Goal: Information Seeking & Learning: Learn about a topic

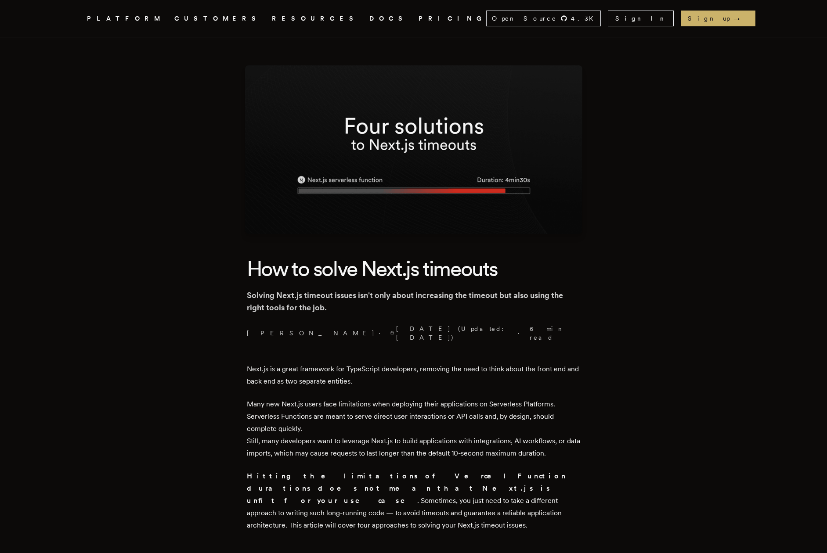
click at [398, 300] on p "Solving Next.js timeout issues isn't only about increasing the timeout but also…" at bounding box center [414, 301] width 334 height 25
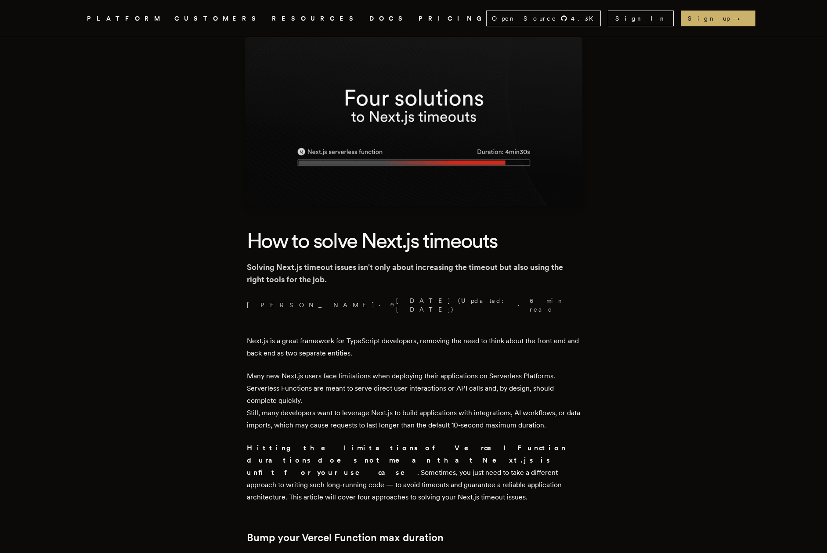
scroll to position [31, 0]
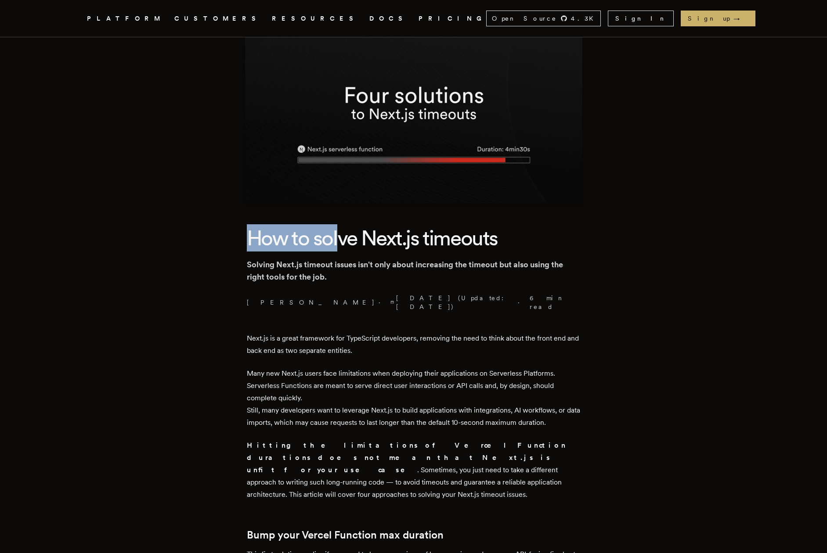
drag, startPoint x: 247, startPoint y: 235, endPoint x: 345, endPoint y: 241, distance: 97.6
click at [345, 241] on h1 "How to solve Next.js timeouts" at bounding box center [414, 237] width 334 height 27
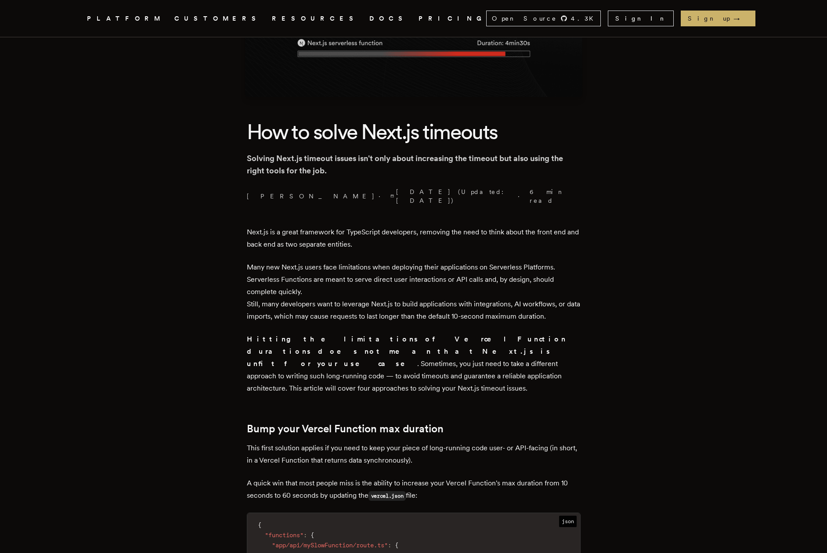
scroll to position [140, 0]
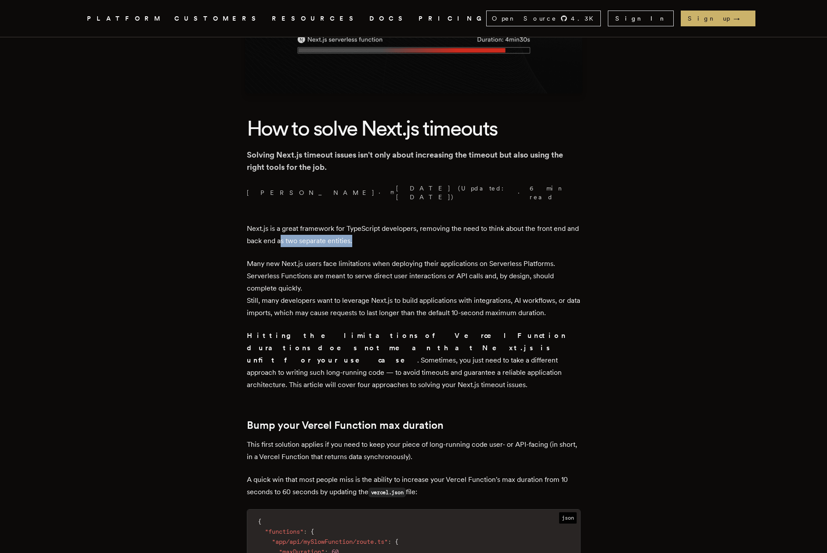
drag, startPoint x: 373, startPoint y: 234, endPoint x: 293, endPoint y: 234, distance: 79.9
click at [296, 234] on p "Next.js is a great framework for TypeScript developers, removing the need to th…" at bounding box center [414, 235] width 334 height 25
click at [293, 234] on p "Next.js is a great framework for TypeScript developers, removing the need to th…" at bounding box center [414, 235] width 334 height 25
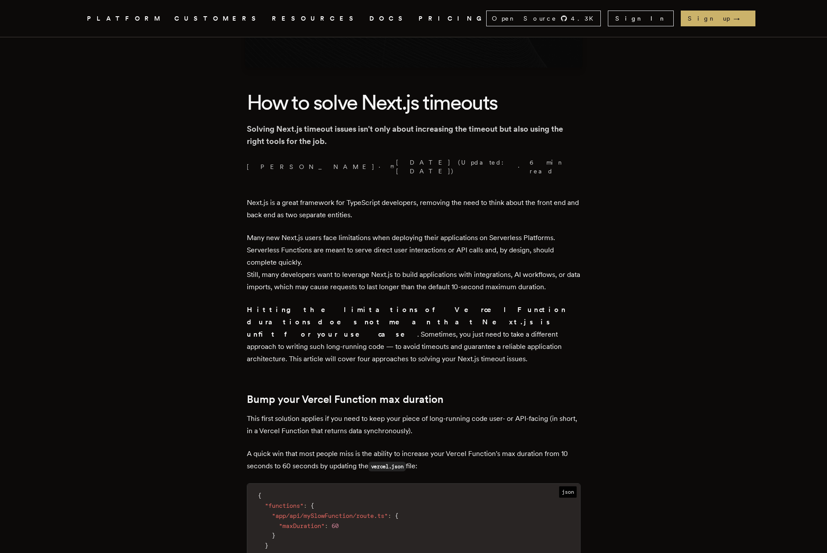
scroll to position [172, 0]
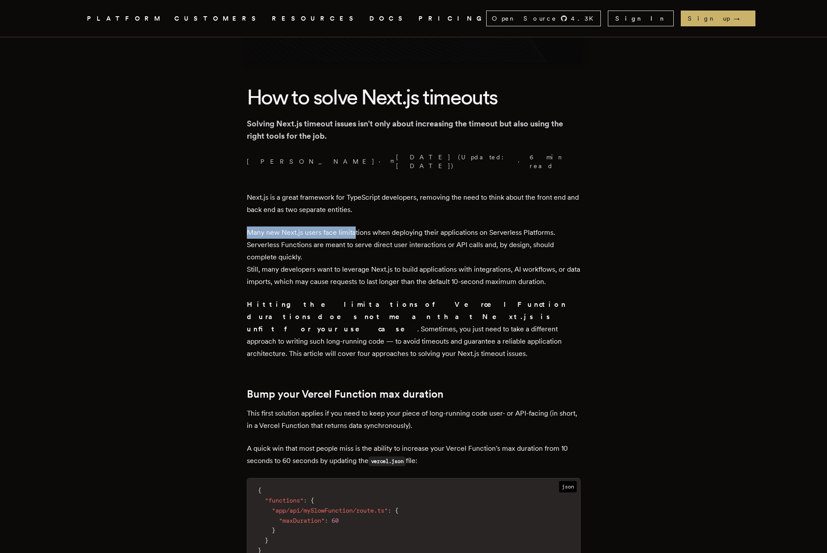
drag, startPoint x: 247, startPoint y: 221, endPoint x: 359, endPoint y: 224, distance: 112.0
click at [359, 227] on p "Many new Next.js users face limitations when deploying their applications on Se…" at bounding box center [414, 257] width 334 height 61
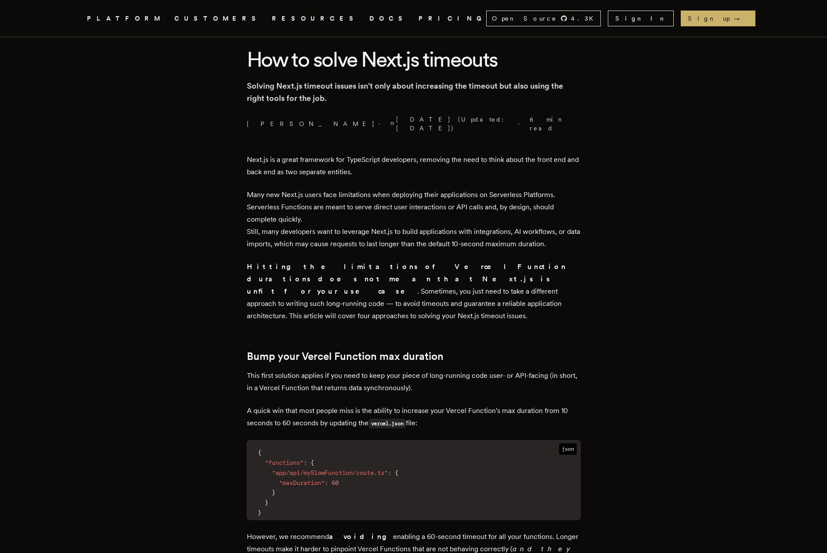
scroll to position [216, 0]
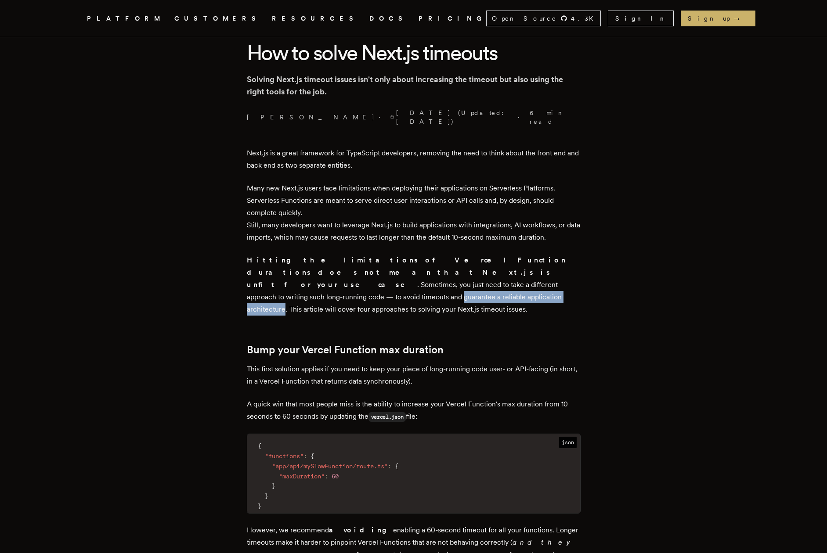
drag, startPoint x: 310, startPoint y: 277, endPoint x: 446, endPoint y: 278, distance: 135.2
click at [446, 278] on p "Hitting the limitations of Vercel Function durations does not mean that Next.js…" at bounding box center [414, 284] width 334 height 61
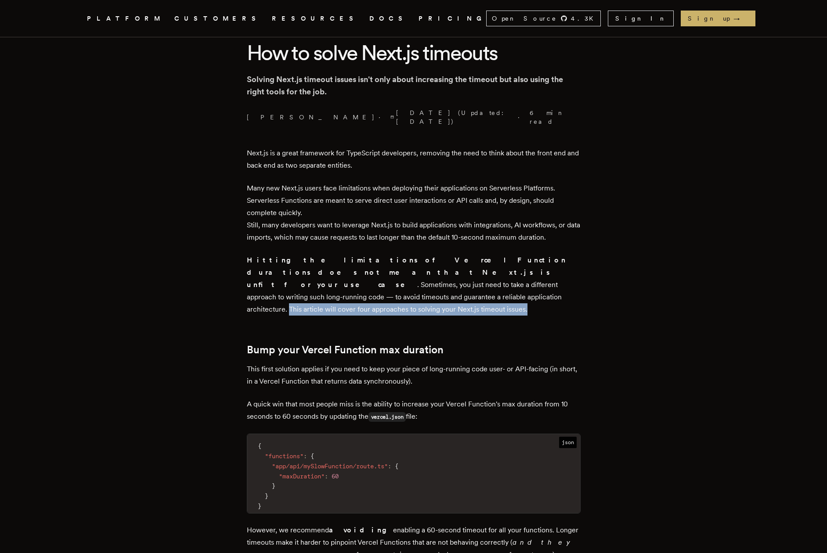
drag, startPoint x: 450, startPoint y: 274, endPoint x: 502, endPoint y: 293, distance: 55.1
click at [502, 293] on p "Hitting the limitations of Vercel Function durations does not mean that Next.js…" at bounding box center [414, 284] width 334 height 61
click at [475, 288] on p "Hitting the limitations of Vercel Function durations does not mean that Next.js…" at bounding box center [414, 284] width 334 height 61
drag, startPoint x: 450, startPoint y: 277, endPoint x: 385, endPoint y: 291, distance: 67.3
click at [385, 291] on p "Hitting the limitations of Vercel Function durations does not mean that Next.js…" at bounding box center [414, 284] width 334 height 61
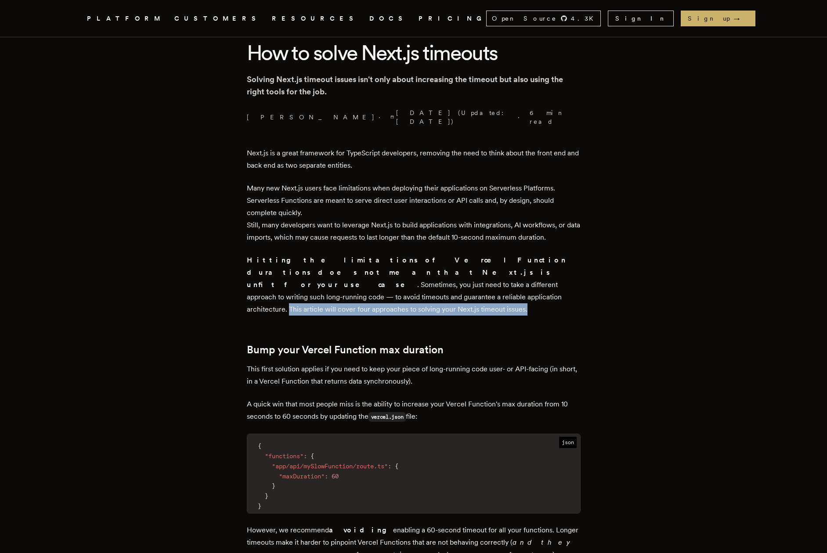
click at [385, 291] on p "Hitting the limitations of Vercel Function durations does not mean that Next.js…" at bounding box center [414, 284] width 334 height 61
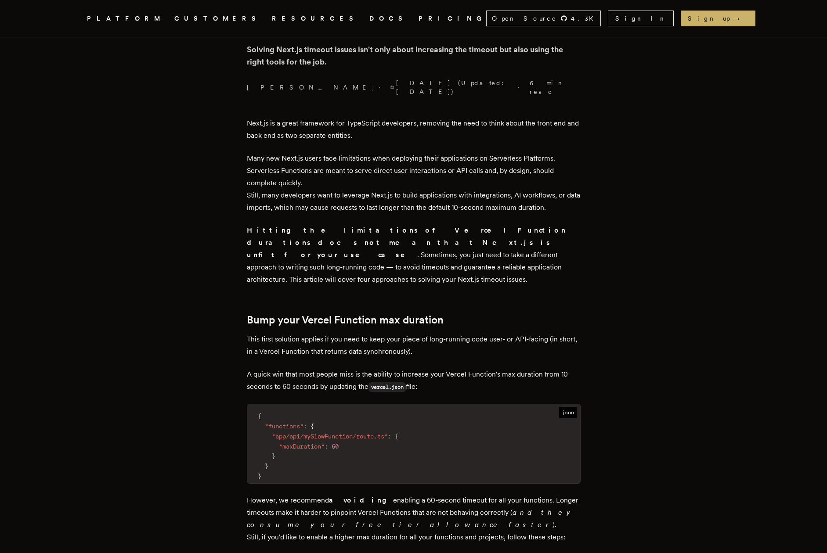
scroll to position [252, 0]
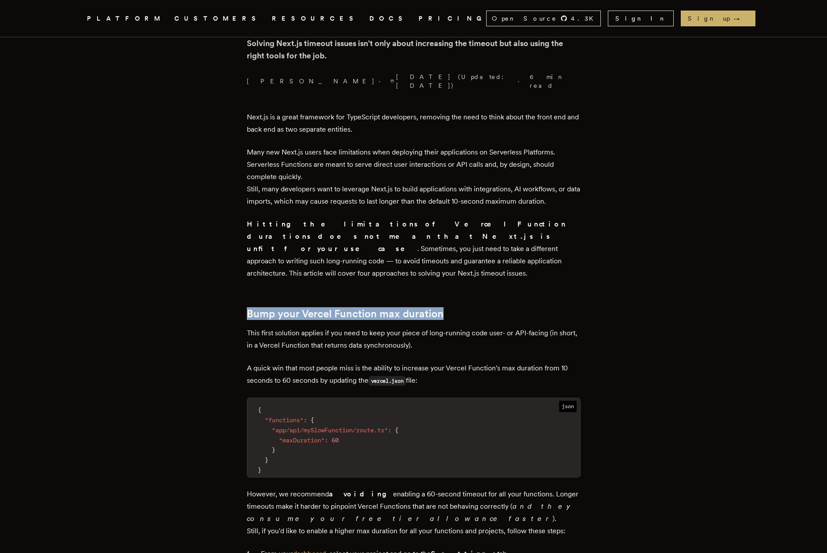
drag, startPoint x: 250, startPoint y: 292, endPoint x: 455, endPoint y: 292, distance: 205.4
click at [455, 308] on h2 "Bump your Vercel Function max duration" at bounding box center [414, 314] width 334 height 12
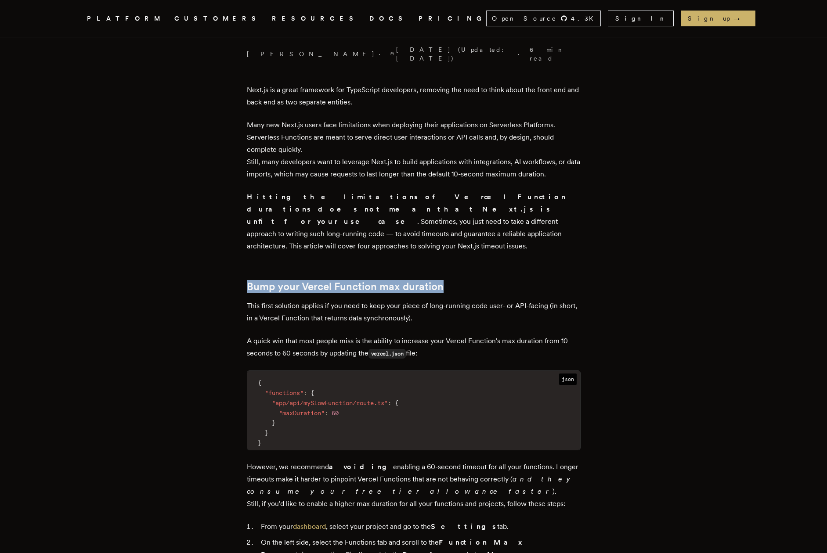
scroll to position [280, 0]
click at [440, 299] on p "This first solution applies if you need to keep your piece of long-running code…" at bounding box center [414, 311] width 334 height 25
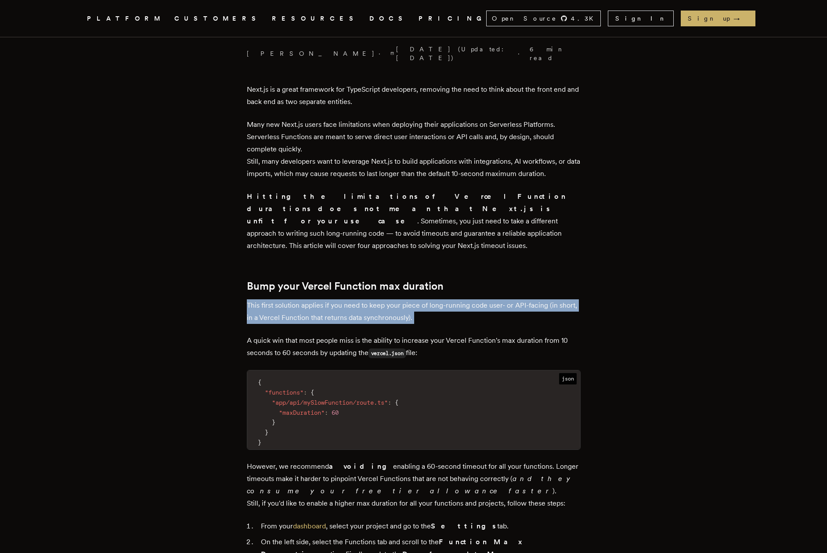
click at [440, 299] on p "This first solution applies if you need to keep your piece of long-running code…" at bounding box center [414, 311] width 334 height 25
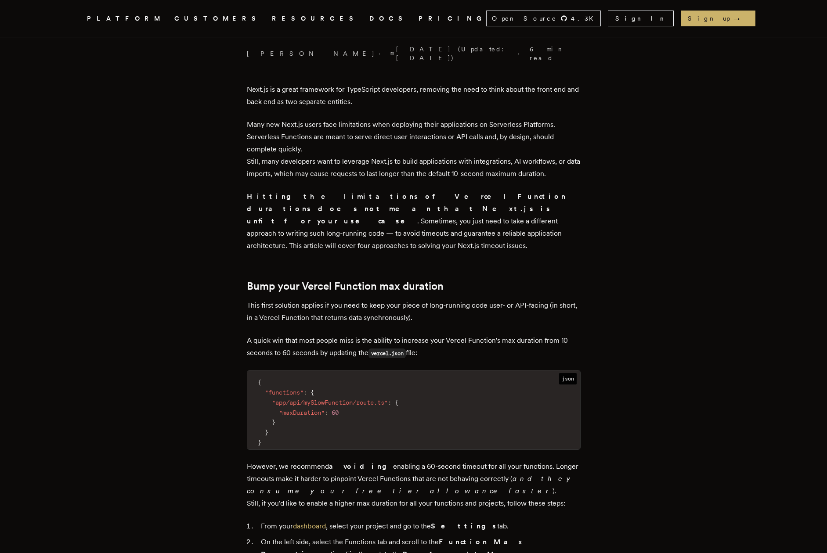
click at [442, 299] on p "This first solution applies if you need to keep your piece of long-running code…" at bounding box center [414, 311] width 334 height 25
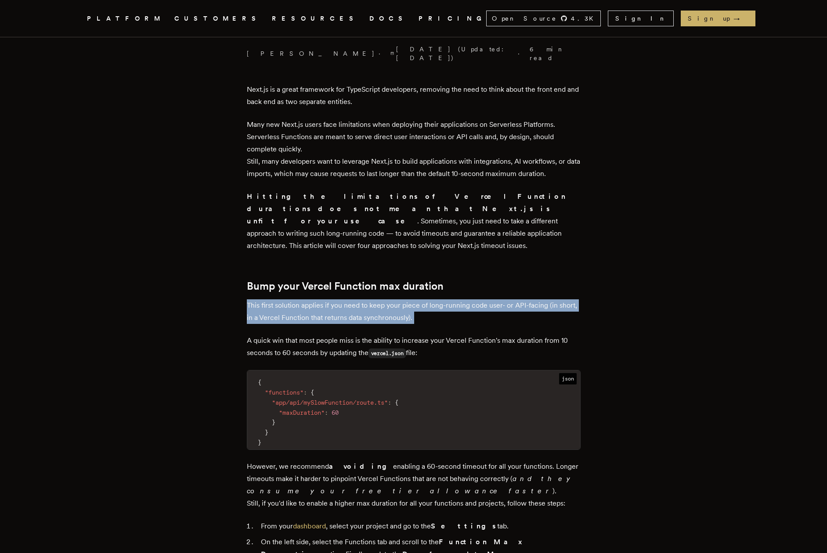
drag, startPoint x: 446, startPoint y: 298, endPoint x: 245, endPoint y: 285, distance: 201.4
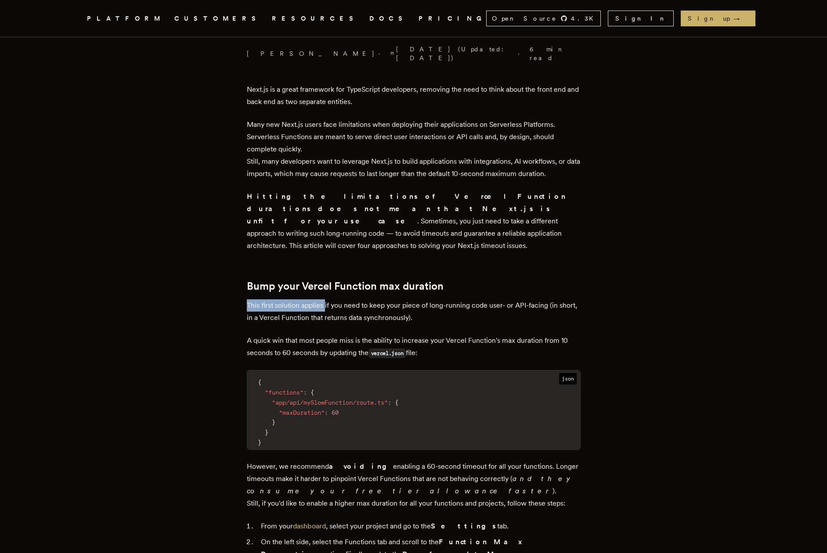
drag, startPoint x: 250, startPoint y: 285, endPoint x: 328, endPoint y: 285, distance: 78.1
click at [328, 299] on p "This first solution applies if you need to keep your piece of long-running code…" at bounding box center [414, 311] width 334 height 25
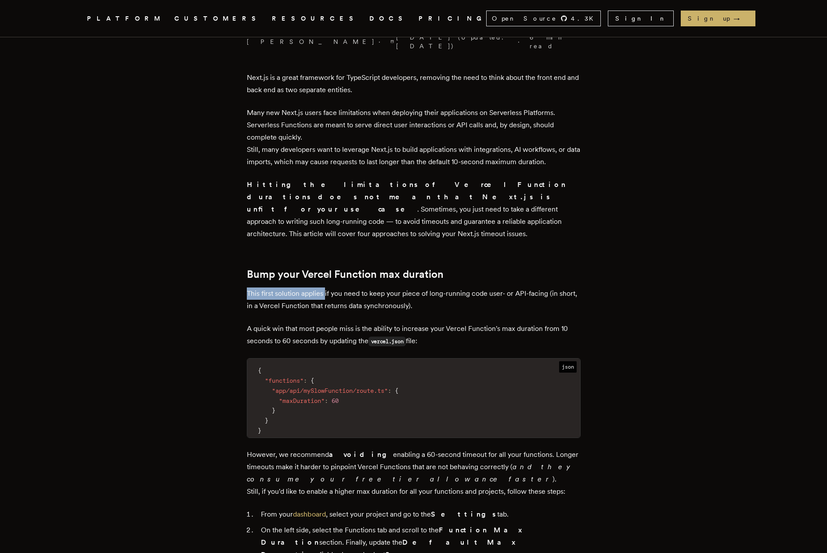
scroll to position [292, 0]
click at [340, 287] on p "This first solution applies if you need to keep your piece of long-running code…" at bounding box center [414, 299] width 334 height 25
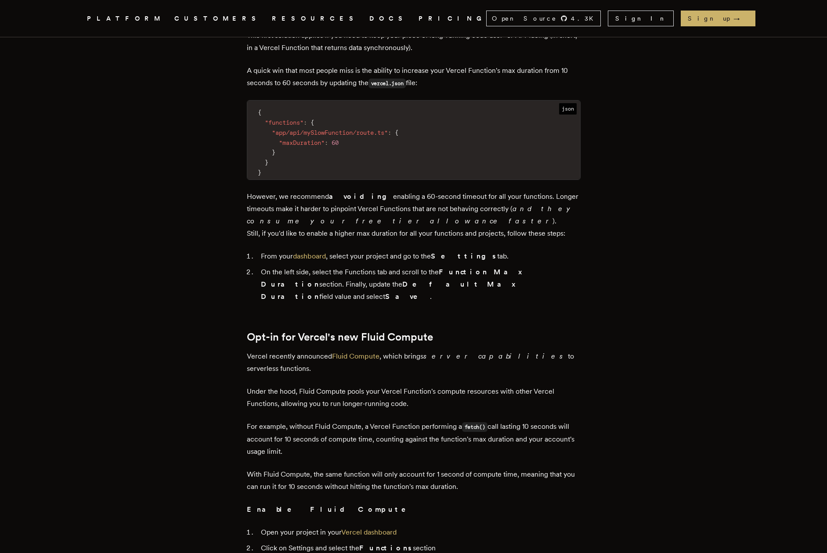
scroll to position [554, 0]
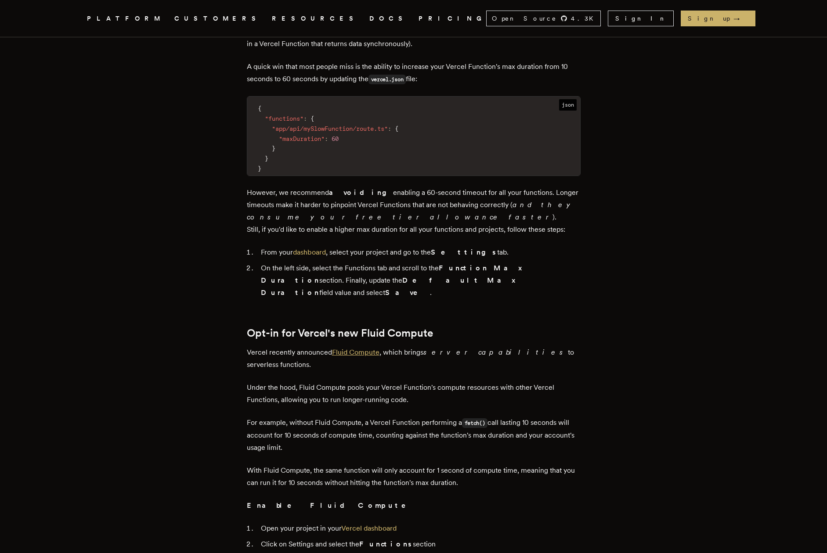
click at [355, 348] on link "Fluid Compute" at bounding box center [355, 352] width 47 height 8
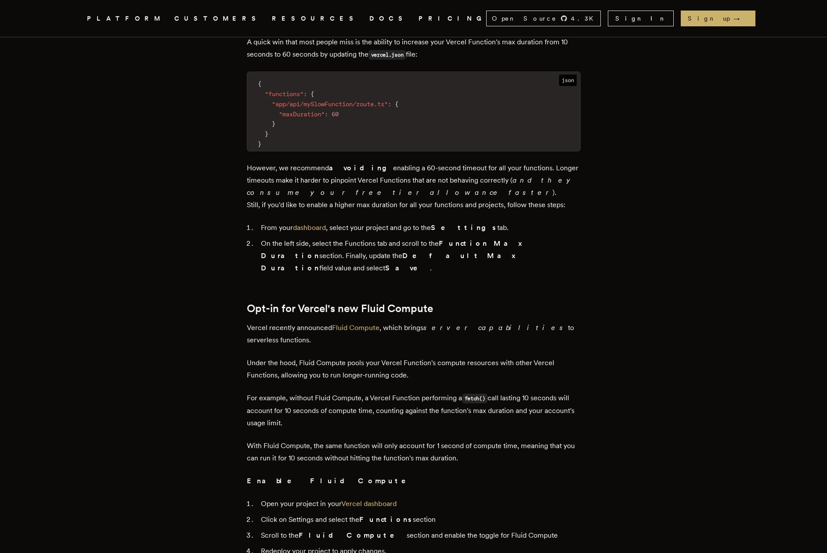
scroll to position [581, 0]
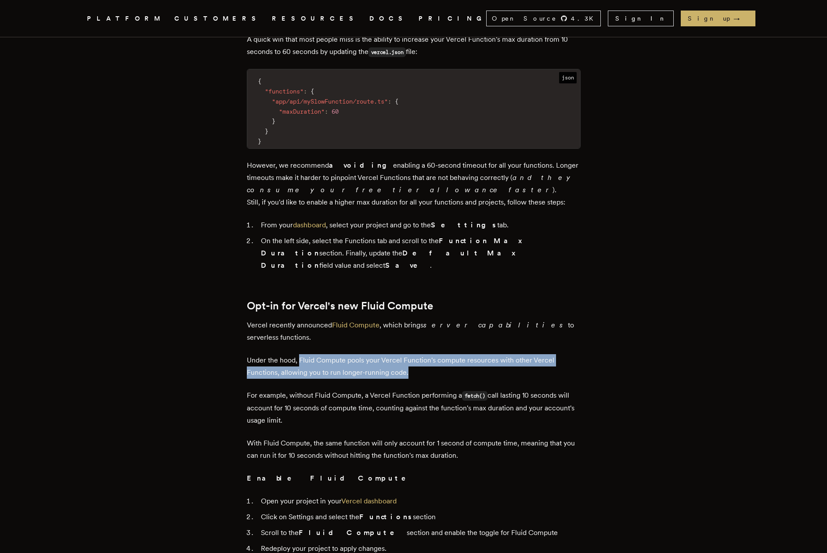
drag, startPoint x: 302, startPoint y: 314, endPoint x: 421, endPoint y: 330, distance: 119.6
click at [421, 354] on p "Under the hood, Fluid Compute pools your Vercel Function's compute resources wi…" at bounding box center [414, 366] width 334 height 25
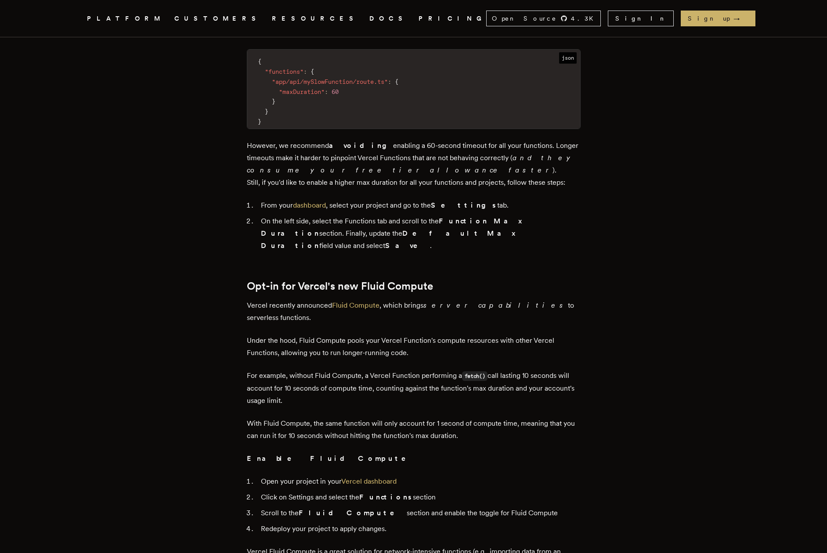
scroll to position [602, 0]
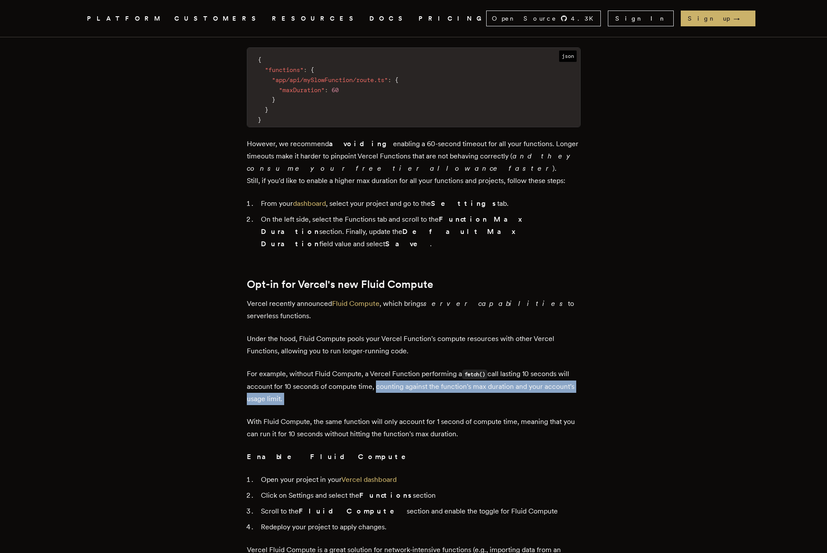
drag, startPoint x: 377, startPoint y: 340, endPoint x: 474, endPoint y: 360, distance: 99.0
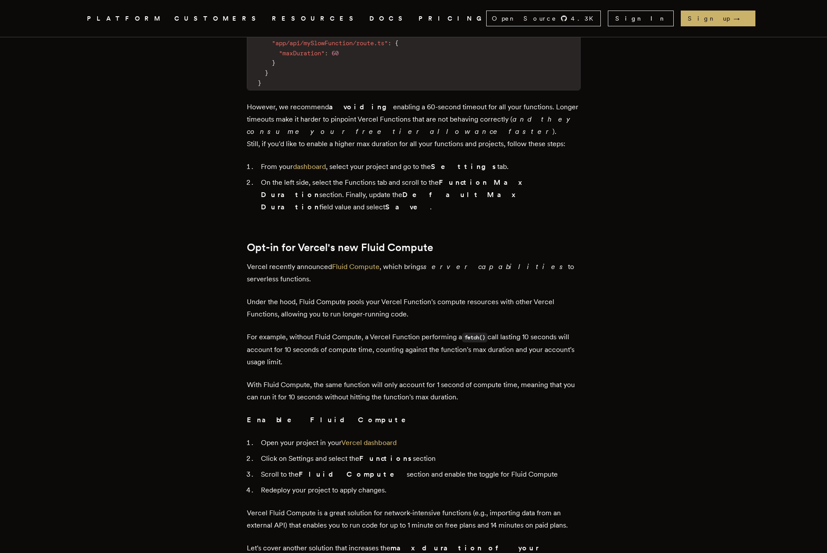
scroll to position [642, 0]
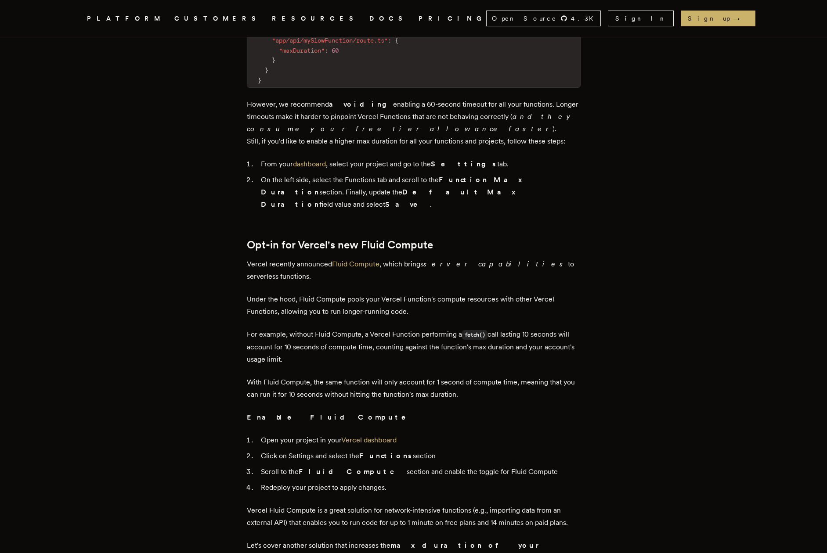
drag, startPoint x: 378, startPoint y: 302, endPoint x: 429, endPoint y: 315, distance: 52.3
click at [429, 328] on p "For example, without Fluid Compute, a Vercel Function performing a fetch() call…" at bounding box center [414, 346] width 334 height 37
drag, startPoint x: 378, startPoint y: 302, endPoint x: 494, endPoint y: 310, distance: 116.6
click at [494, 328] on p "For example, without Fluid Compute, a Vercel Function performing a fetch() call…" at bounding box center [414, 346] width 334 height 37
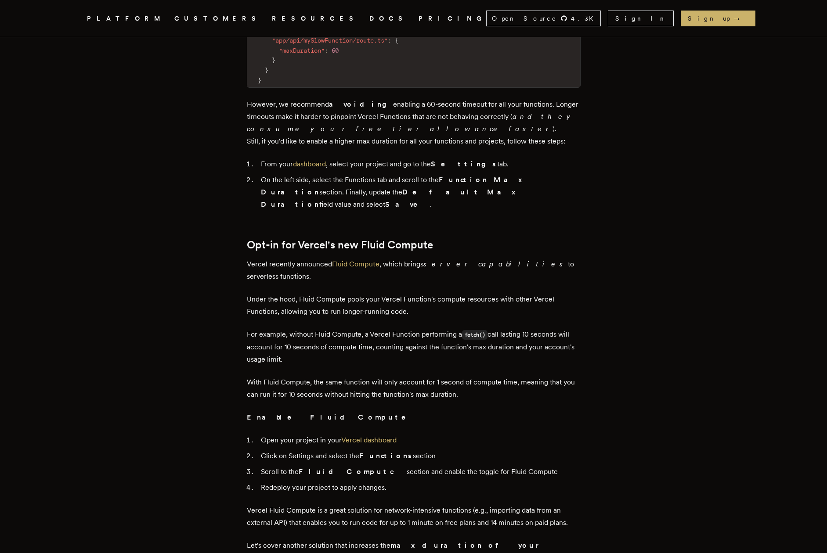
click at [494, 328] on p "For example, without Fluid Compute, a Vercel Function performing a fetch() call…" at bounding box center [414, 346] width 334 height 37
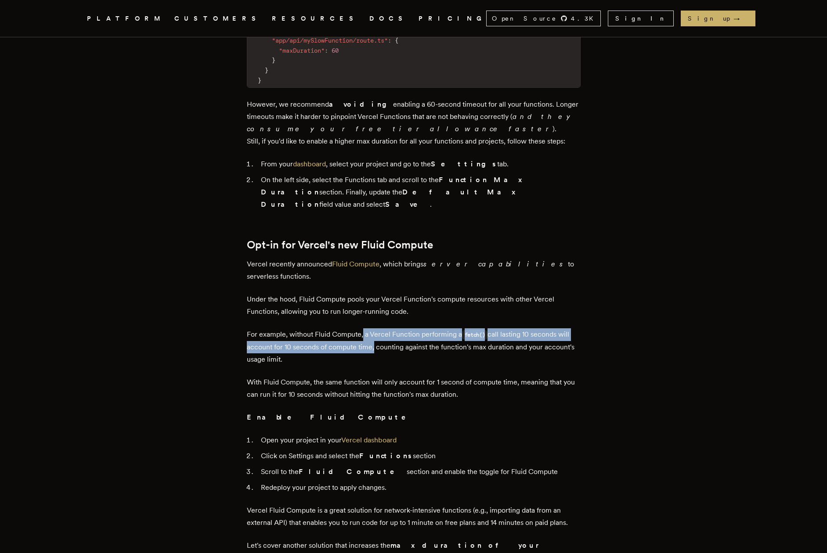
drag, startPoint x: 365, startPoint y: 290, endPoint x: 375, endPoint y: 301, distance: 14.6
click at [375, 328] on p "For example, without Fluid Compute, a Vercel Function performing a fetch() call…" at bounding box center [414, 346] width 334 height 37
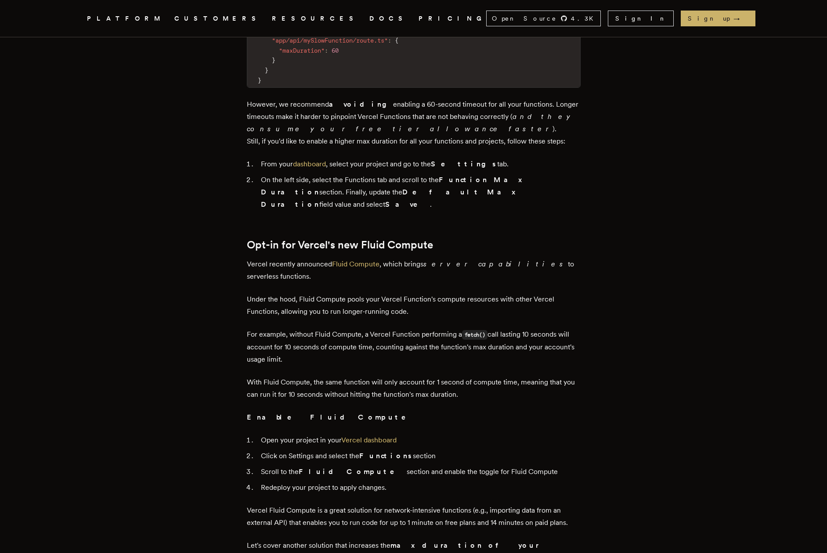
drag, startPoint x: 377, startPoint y: 302, endPoint x: 442, endPoint y: 303, distance: 65.4
click at [444, 328] on p "For example, without Fluid Compute, a Vercel Function performing a fetch() call…" at bounding box center [414, 346] width 334 height 37
drag, startPoint x: 379, startPoint y: 302, endPoint x: 442, endPoint y: 313, distance: 64.2
click at [442, 328] on p "For example, without Fluid Compute, a Vercel Function performing a fetch() call…" at bounding box center [414, 346] width 334 height 37
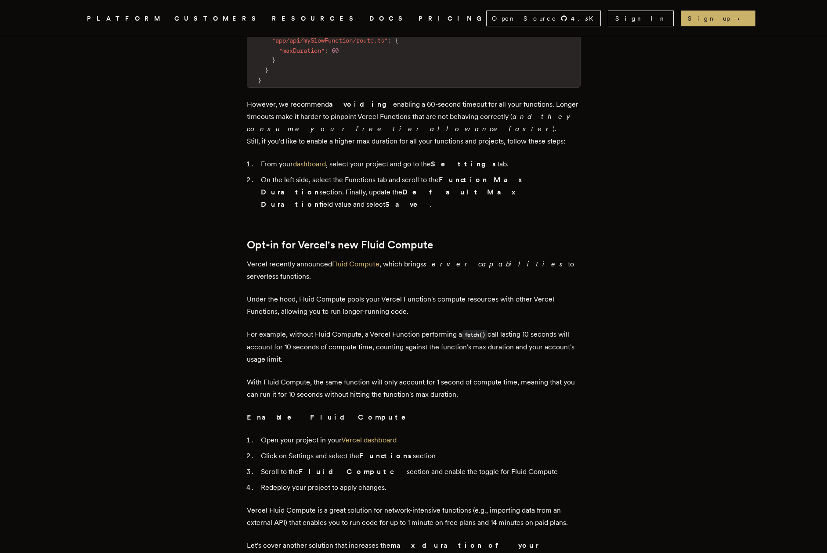
drag, startPoint x: 378, startPoint y: 301, endPoint x: 575, endPoint y: 312, distance: 197.8
drag, startPoint x: 378, startPoint y: 302, endPoint x: 539, endPoint y: 300, distance: 160.7
click at [539, 328] on p "For example, without Fluid Compute, a Vercel Function performing a fetch() call…" at bounding box center [414, 346] width 334 height 37
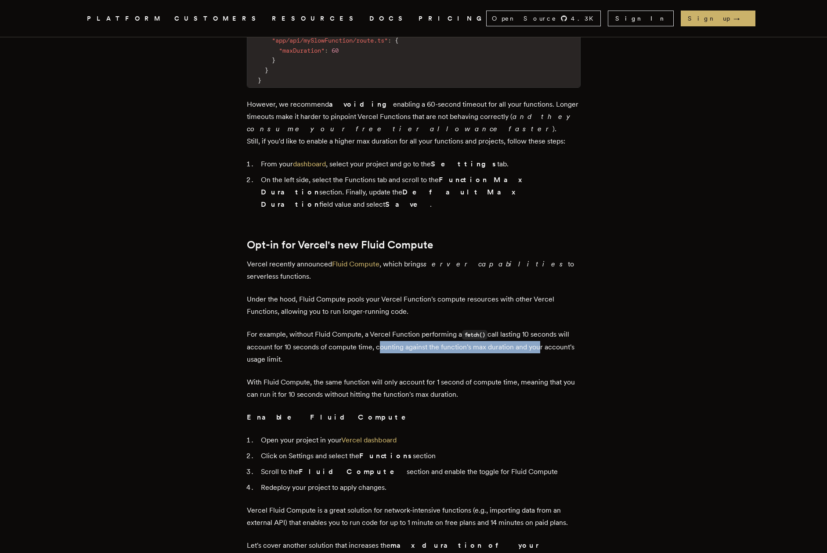
click at [539, 328] on p "For example, without Fluid Compute, a Vercel Function performing a fetch() call…" at bounding box center [414, 346] width 334 height 37
drag, startPoint x: 379, startPoint y: 301, endPoint x: 459, endPoint y: 311, distance: 80.0
click at [459, 328] on p "For example, without Fluid Compute, a Vercel Function performing a fetch() call…" at bounding box center [414, 346] width 334 height 37
drag, startPoint x: 378, startPoint y: 302, endPoint x: 473, endPoint y: 311, distance: 95.6
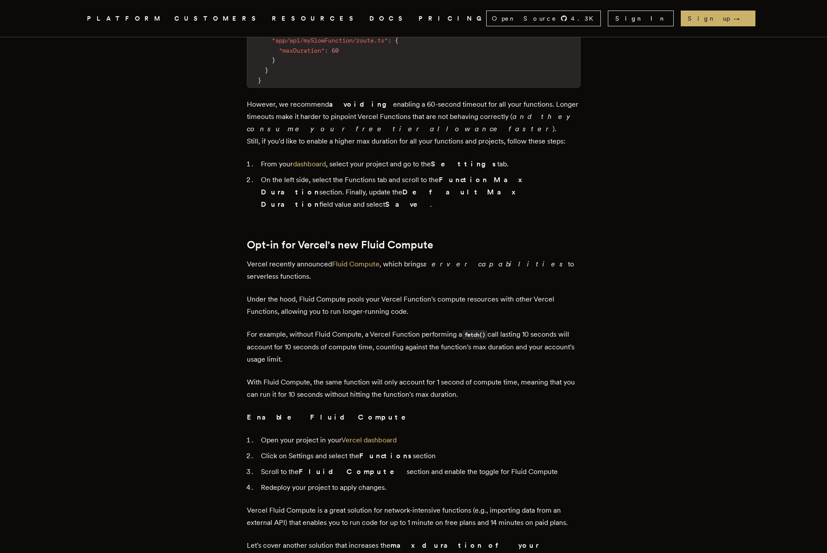
click at [473, 328] on p "For example, without Fluid Compute, a Vercel Function performing a fetch() call…" at bounding box center [414, 346] width 334 height 37
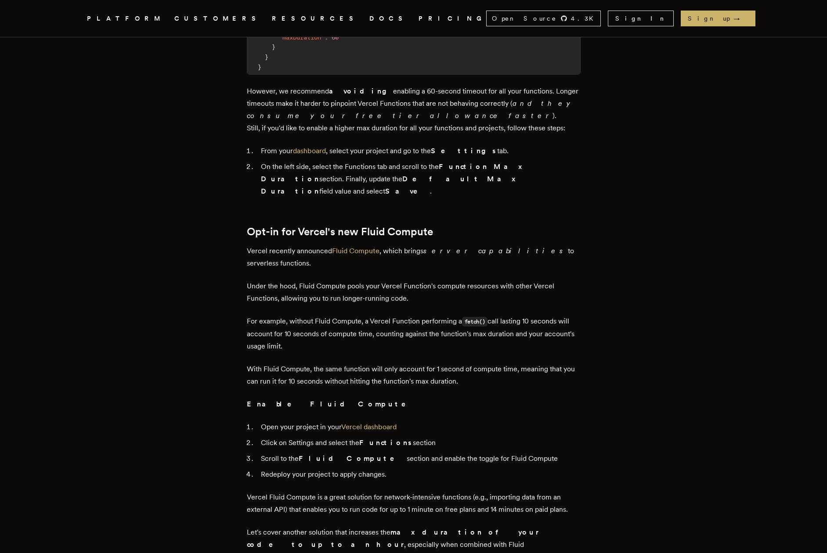
scroll to position [658, 0]
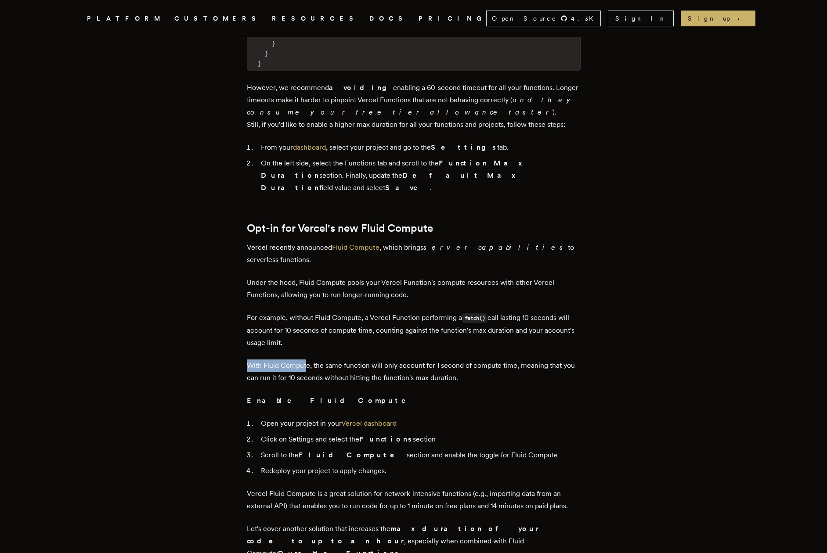
drag, startPoint x: 251, startPoint y: 319, endPoint x: 309, endPoint y: 316, distance: 58.0
click at [309, 360] on p "With Fluid Compute, the same function will only account for 1 second of compute…" at bounding box center [414, 372] width 334 height 25
drag, startPoint x: 314, startPoint y: 319, endPoint x: 431, endPoint y: 321, distance: 116.3
click at [431, 360] on p "With Fluid Compute, the same function will only account for 1 second of compute…" at bounding box center [414, 372] width 334 height 25
click at [461, 360] on p "With Fluid Compute, the same function will only account for 1 second of compute…" at bounding box center [414, 372] width 334 height 25
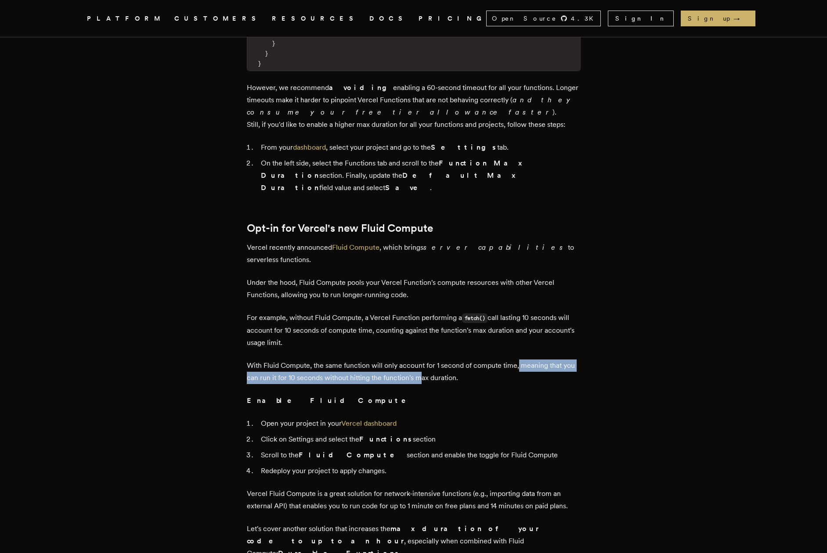
drag, startPoint x: 520, startPoint y: 318, endPoint x: 424, endPoint y: 329, distance: 96.8
click at [424, 360] on p "With Fluid Compute, the same function will only account for 1 second of compute…" at bounding box center [414, 372] width 334 height 25
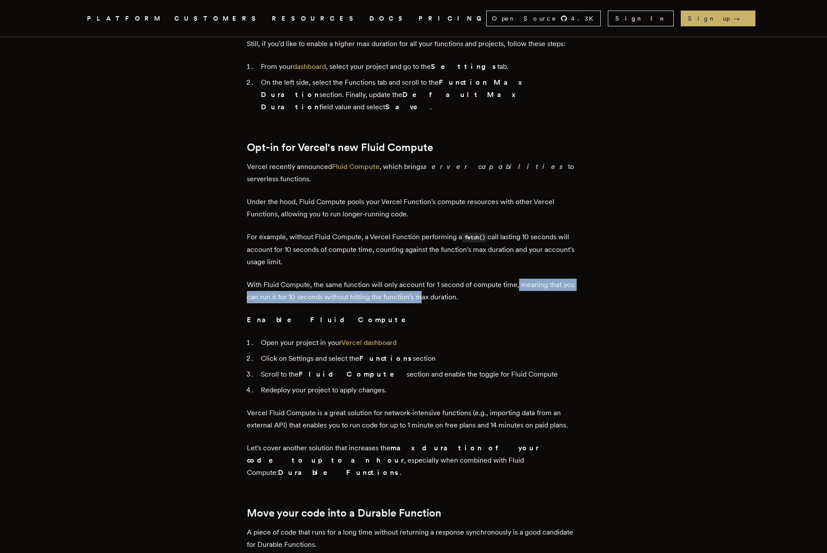
scroll to position [741, 0]
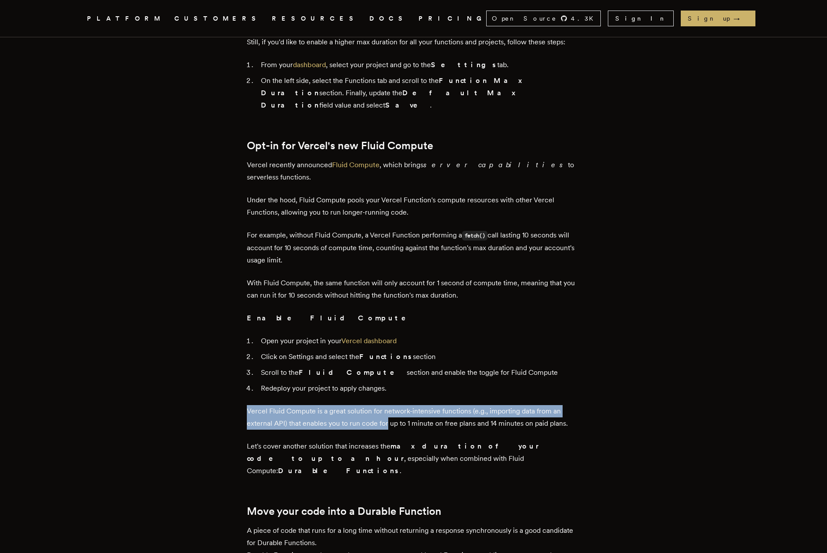
drag, startPoint x: 251, startPoint y: 365, endPoint x: 391, endPoint y: 377, distance: 140.1
click at [391, 405] on p "Vercel Fluid Compute is a great solution for network-intensive functions (e.g.,…" at bounding box center [414, 417] width 334 height 25
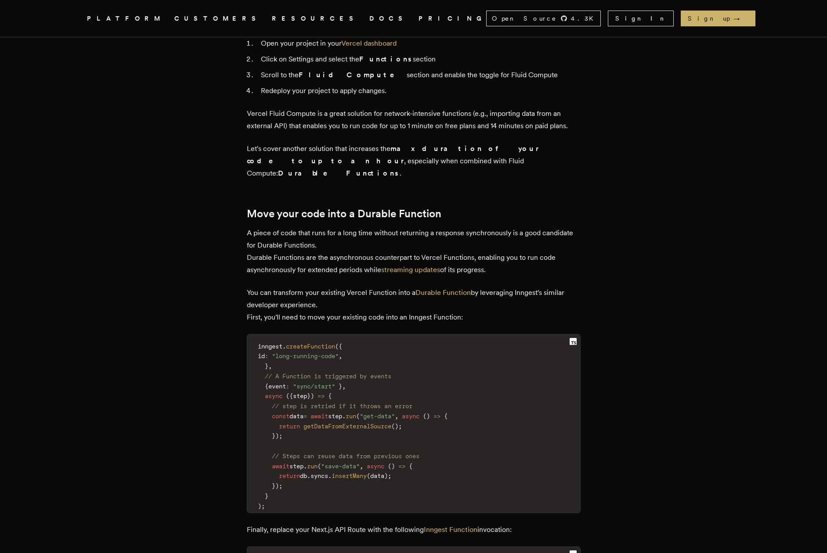
scroll to position [1040, 0]
drag, startPoint x: 276, startPoint y: 348, endPoint x: 423, endPoint y: 348, distance: 147.5
click at [423, 348] on code "inngest . createFunction ( { id : "long-running-code" , } , // A Function is tr…" at bounding box center [413, 424] width 333 height 173
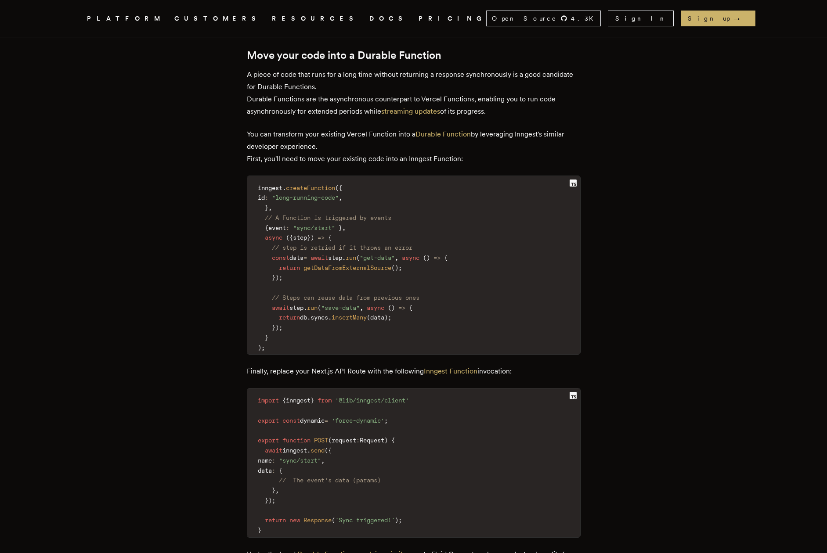
scroll to position [1200, 0]
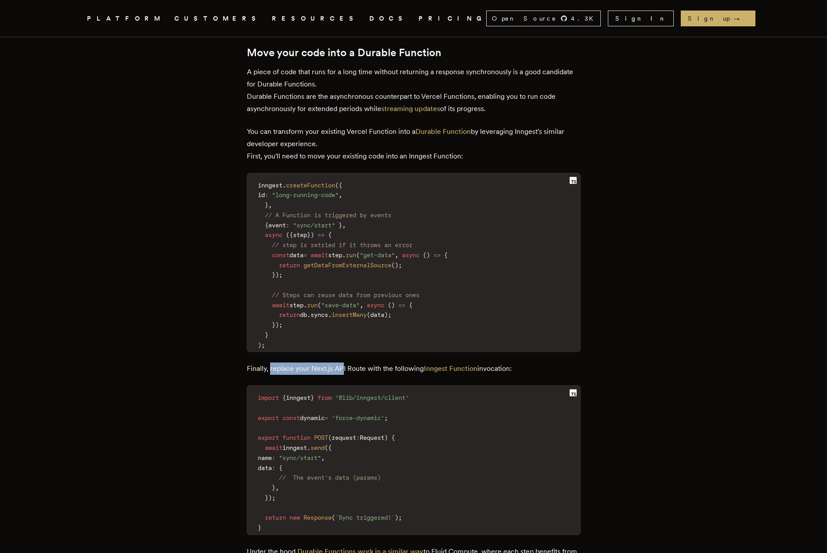
drag, startPoint x: 273, startPoint y: 312, endPoint x: 346, endPoint y: 312, distance: 73.7
click at [346, 363] on p "Finally, replace your Next.js API Route with the following Inngest Function inv…" at bounding box center [414, 369] width 334 height 12
click at [362, 363] on p "Finally, replace your Next.js API Route with the following Inngest Function inv…" at bounding box center [414, 369] width 334 height 12
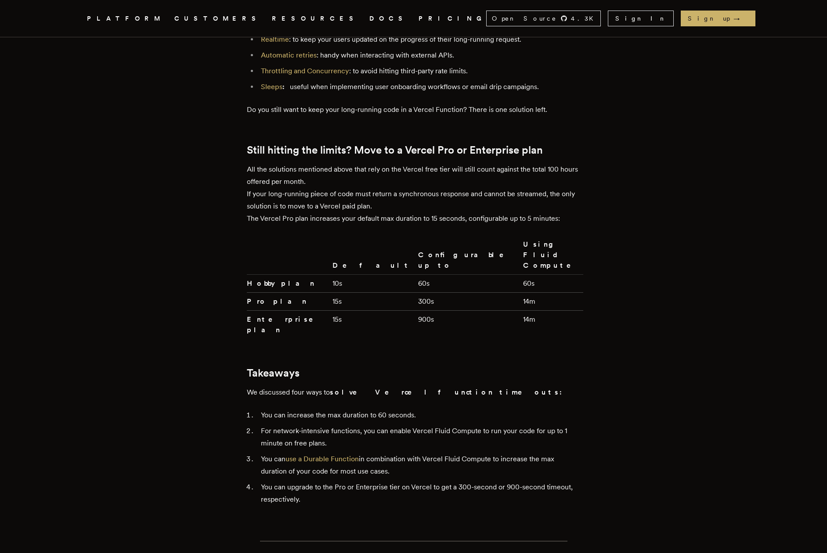
scroll to position [1940, 0]
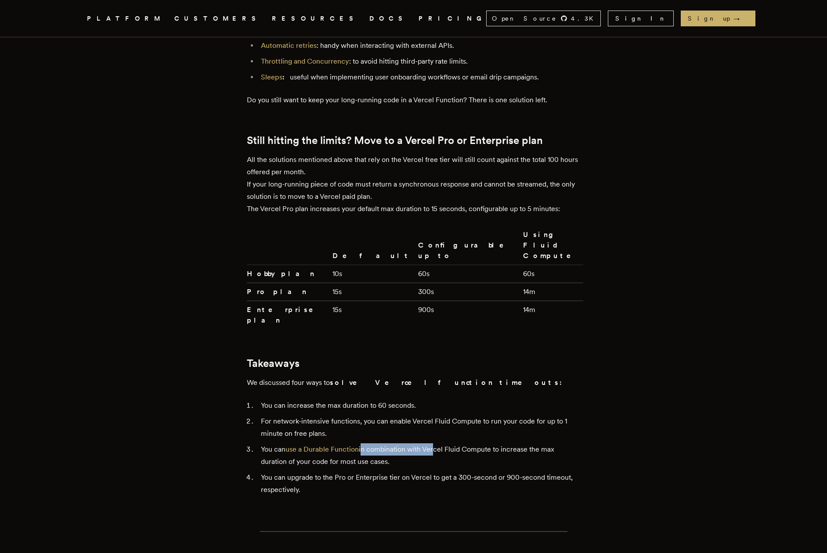
drag, startPoint x: 364, startPoint y: 348, endPoint x: 434, endPoint y: 345, distance: 69.4
click at [434, 443] on li "You can use a Durable Function in combination with Vercel Fluid Compute to incr…" at bounding box center [419, 455] width 322 height 25
click at [452, 443] on li "You can use a Durable Function in combination with Vercel Fluid Compute to incr…" at bounding box center [419, 455] width 322 height 25
drag, startPoint x: 265, startPoint y: 375, endPoint x: 369, endPoint y: 382, distance: 104.7
click at [369, 471] on li "You can upgrade to the Pro or Enterprise tier on Vercel to get a 300-second or …" at bounding box center [419, 483] width 322 height 25
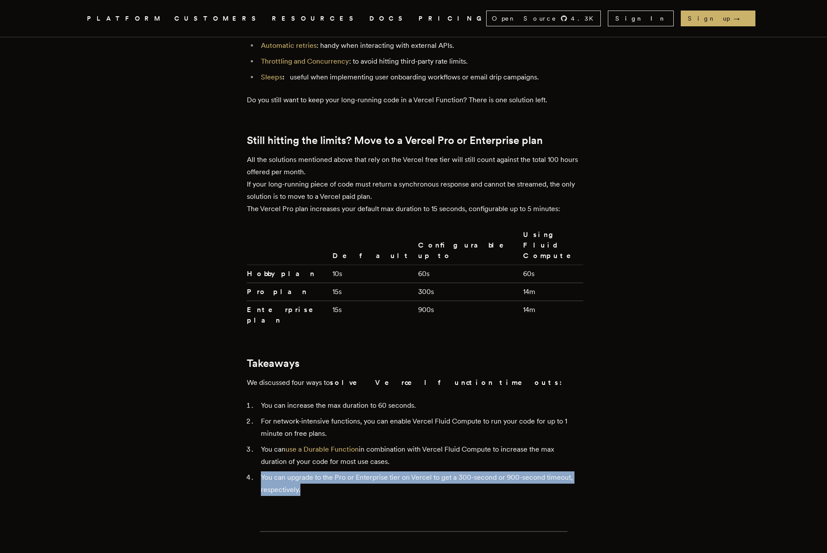
click at [369, 471] on li "You can upgrade to the Pro or Enterprise tier on Vercel to get a 300-second or …" at bounding box center [419, 483] width 322 height 25
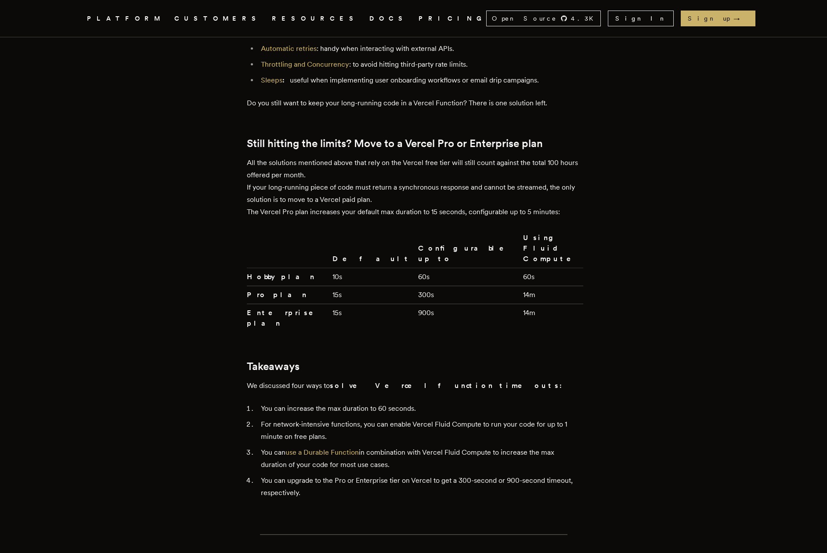
scroll to position [1936, 0]
drag, startPoint x: 394, startPoint y: 366, endPoint x: 414, endPoint y: 355, distance: 22.8
click at [414, 447] on li "You can use a Durable Function in combination with Vercel Fluid Compute to incr…" at bounding box center [419, 459] width 322 height 25
drag, startPoint x: 413, startPoint y: 352, endPoint x: 418, endPoint y: 360, distance: 9.9
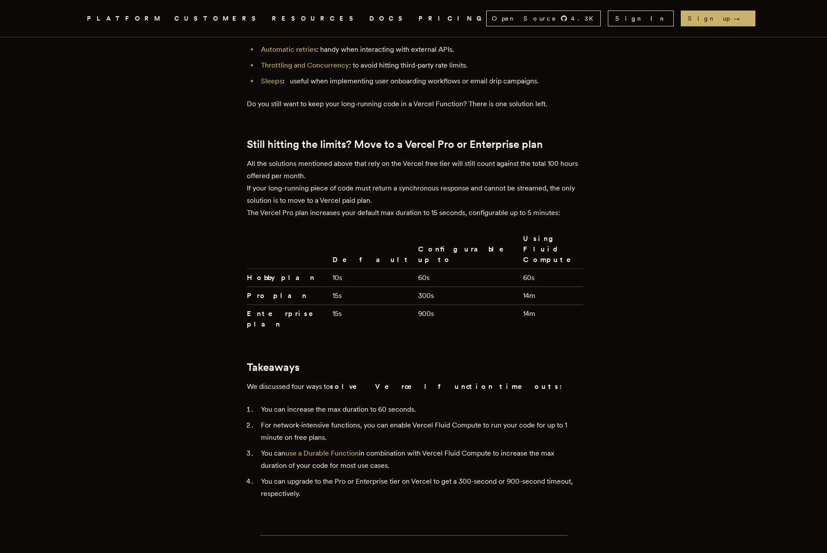
click at [418, 447] on li "You can use a Durable Function in combination with Vercel Fluid Compute to incr…" at bounding box center [419, 459] width 322 height 25
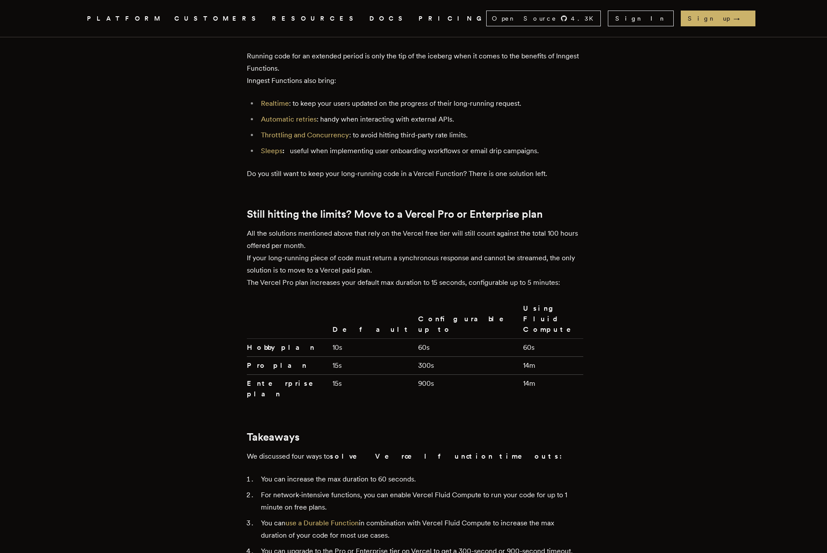
scroll to position [1830, 0]
